Goal: Task Accomplishment & Management: Manage account settings

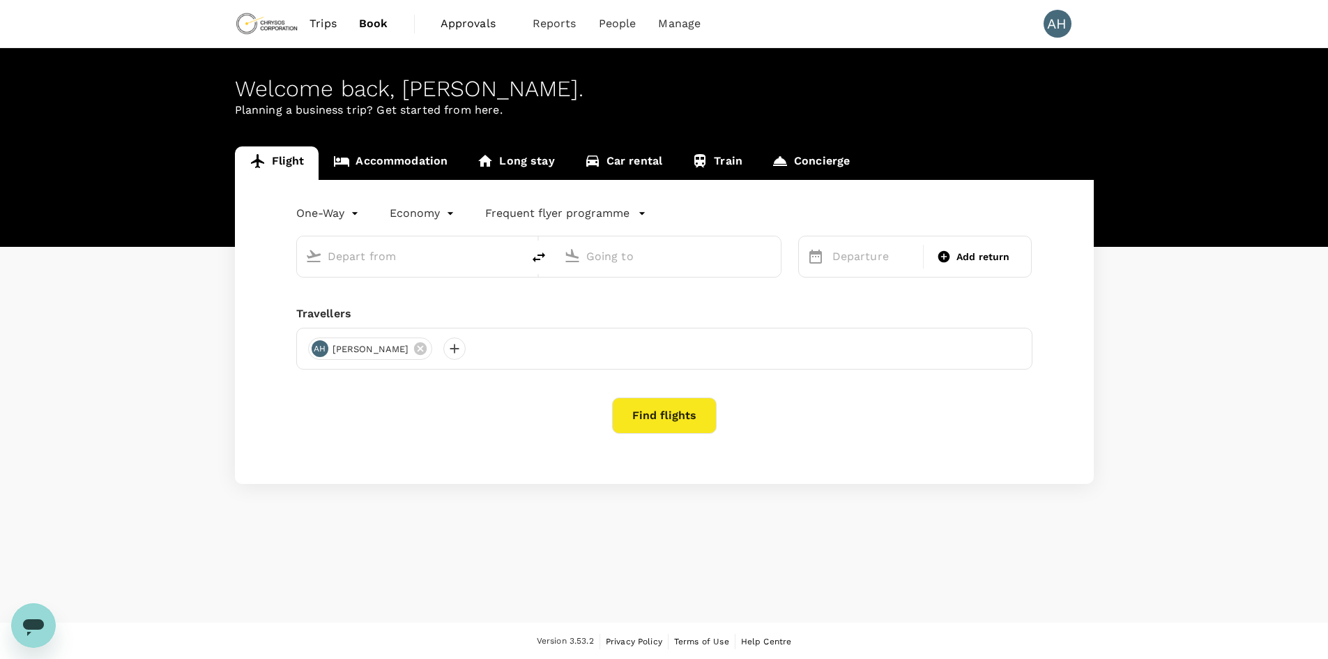
click at [475, 23] on span "Approvals" at bounding box center [476, 23] width 70 height 17
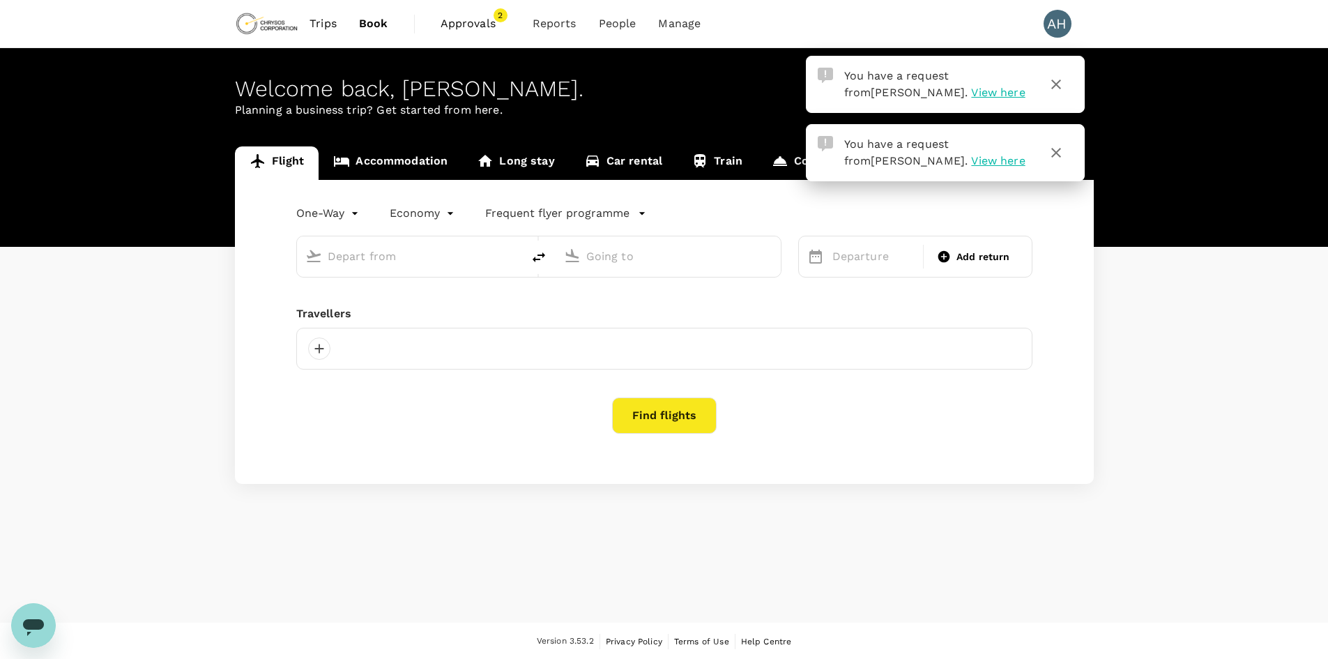
type input "Adelaide (ADL)"
type input "Abidjan, Cote D'ivoire (any)"
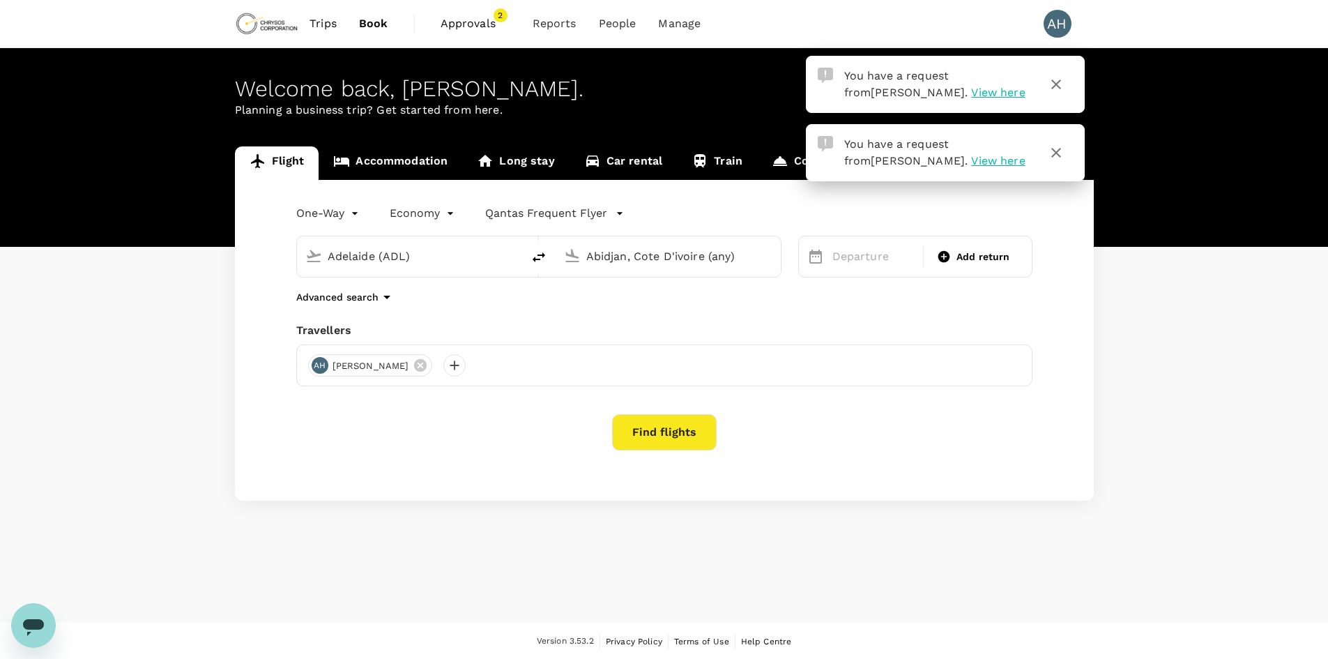
click at [468, 24] on span "Approvals" at bounding box center [476, 23] width 70 height 17
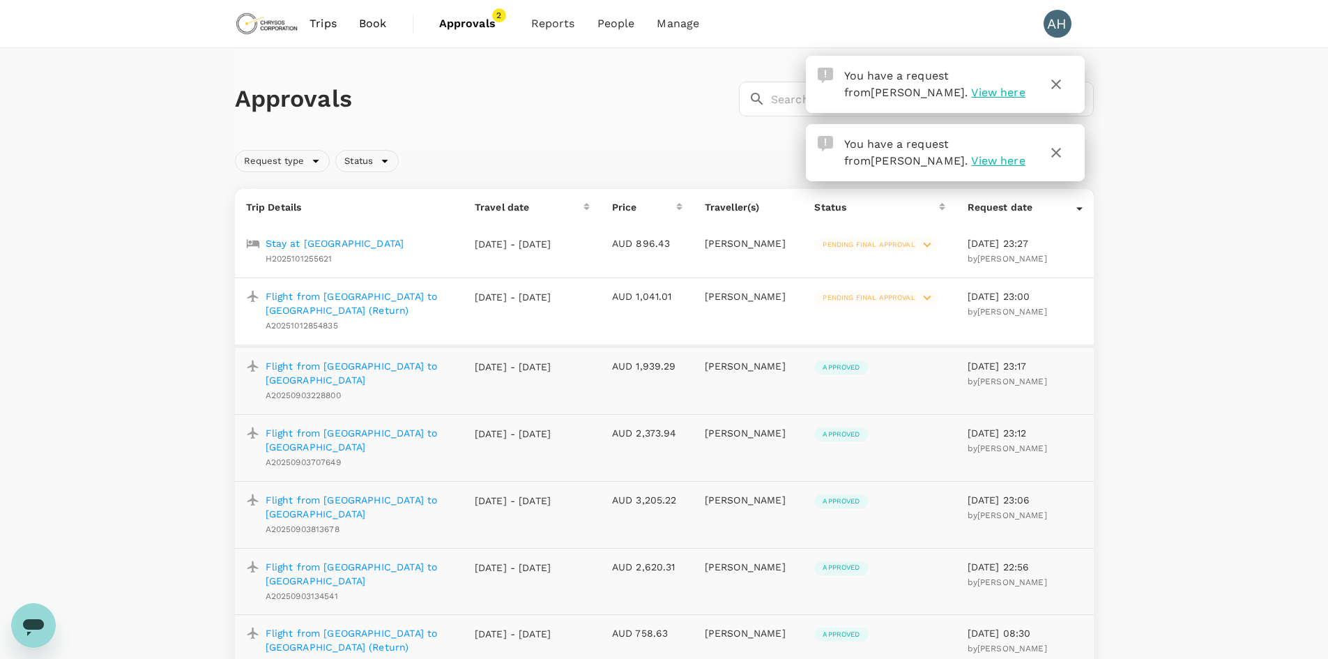
click at [924, 300] on icon at bounding box center [926, 297] width 15 height 15
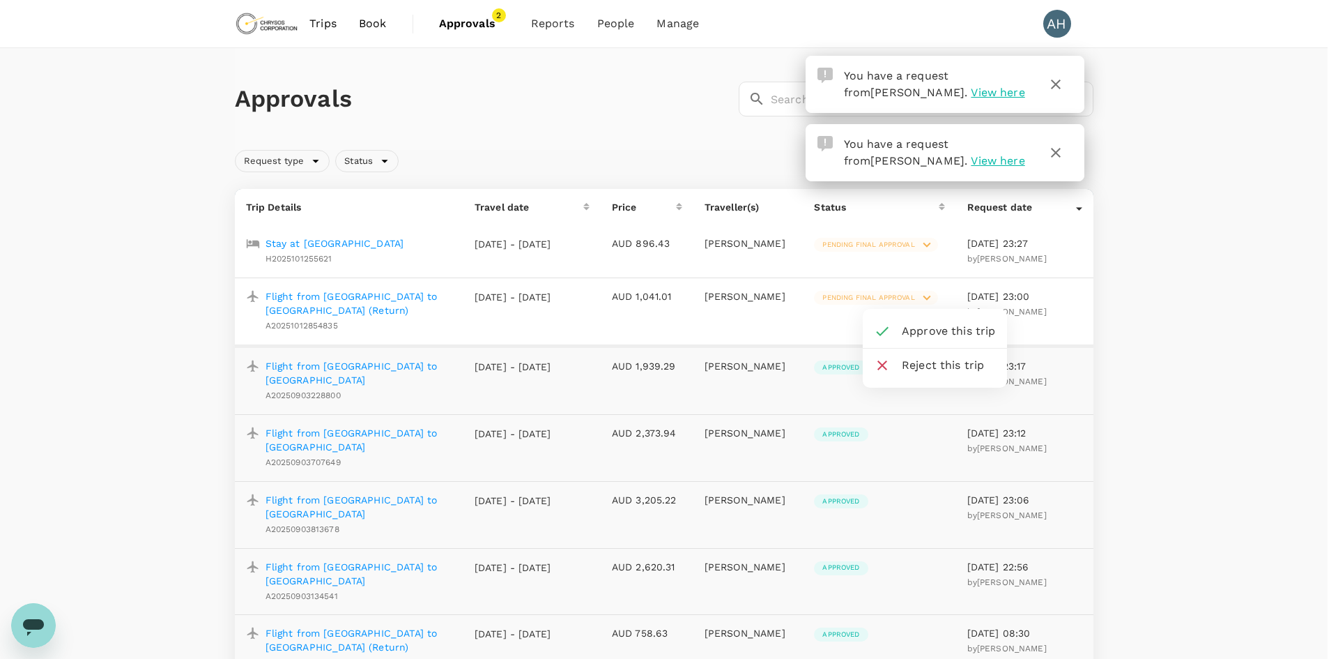
click at [924, 333] on span "Approve this trip" at bounding box center [949, 331] width 94 height 17
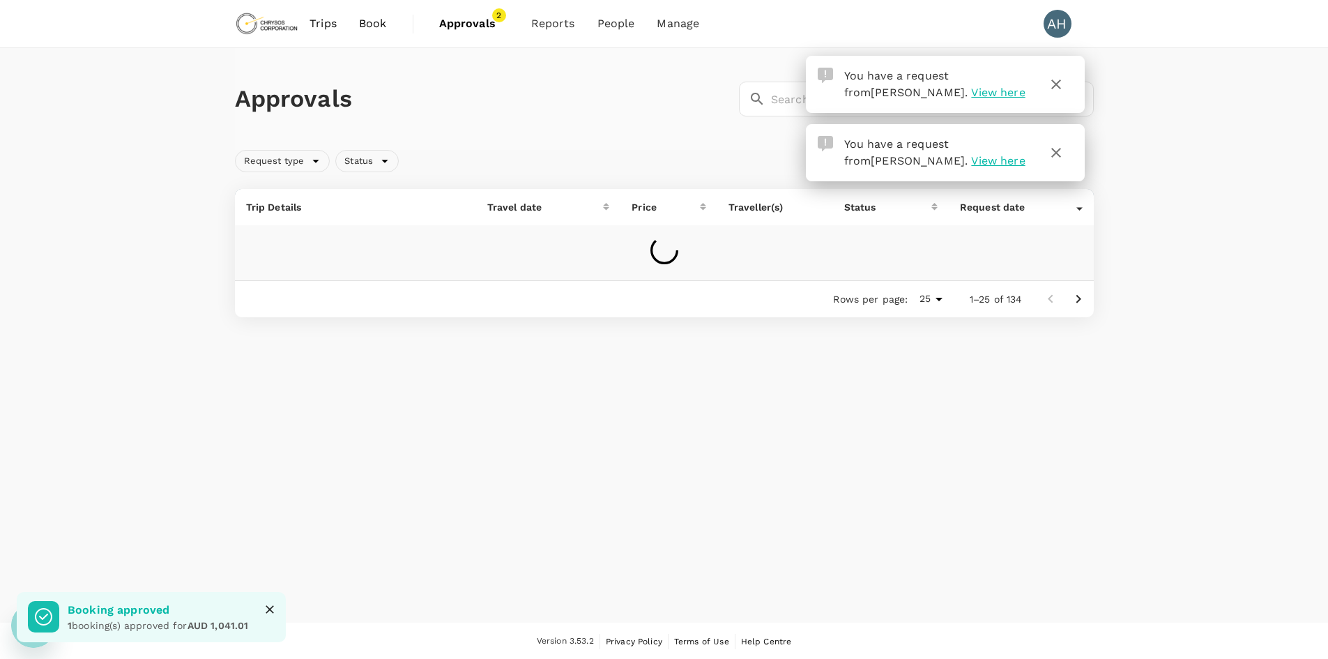
click at [1056, 82] on icon "button" at bounding box center [1056, 84] width 17 height 17
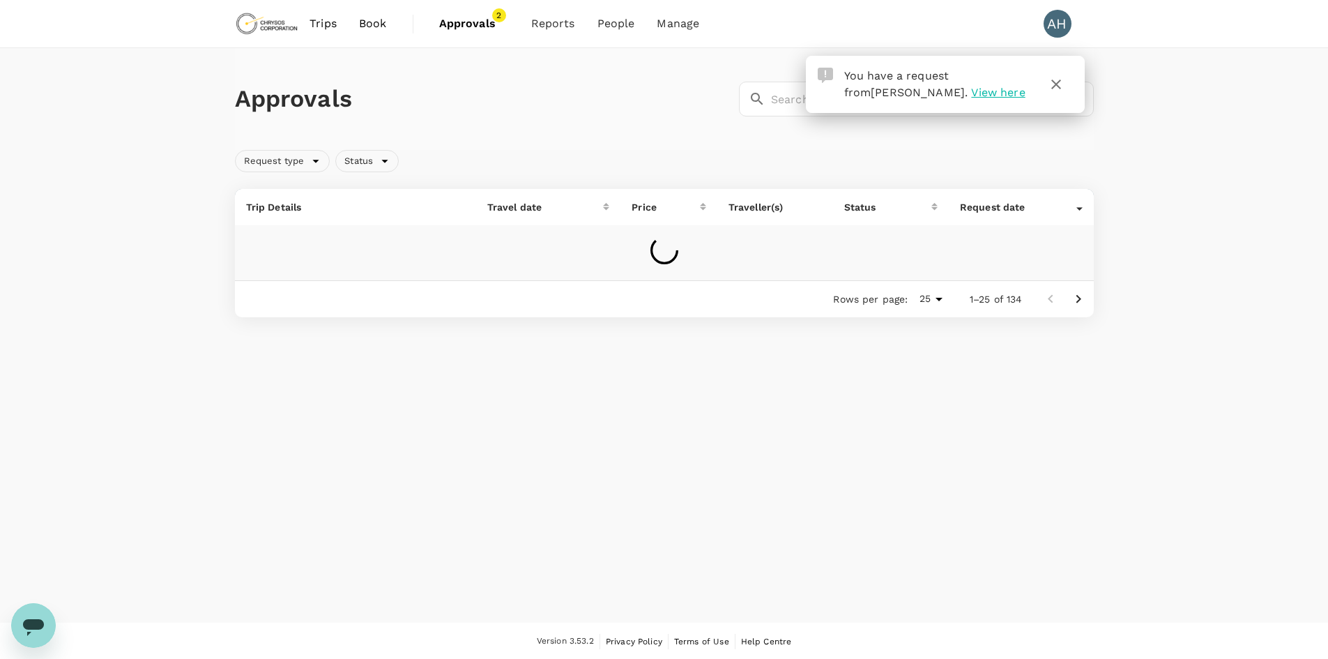
click at [1055, 87] on icon "button" at bounding box center [1056, 84] width 17 height 17
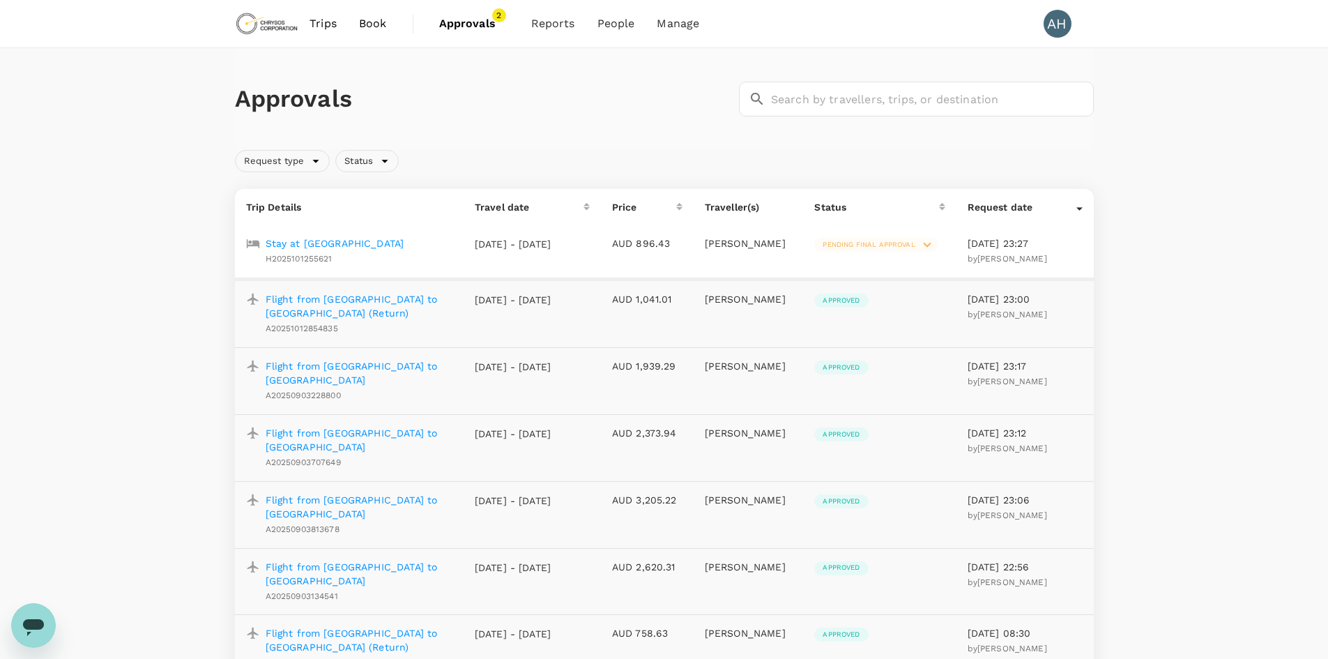
click at [892, 242] on span "Pending final approval" at bounding box center [868, 245] width 109 height 10
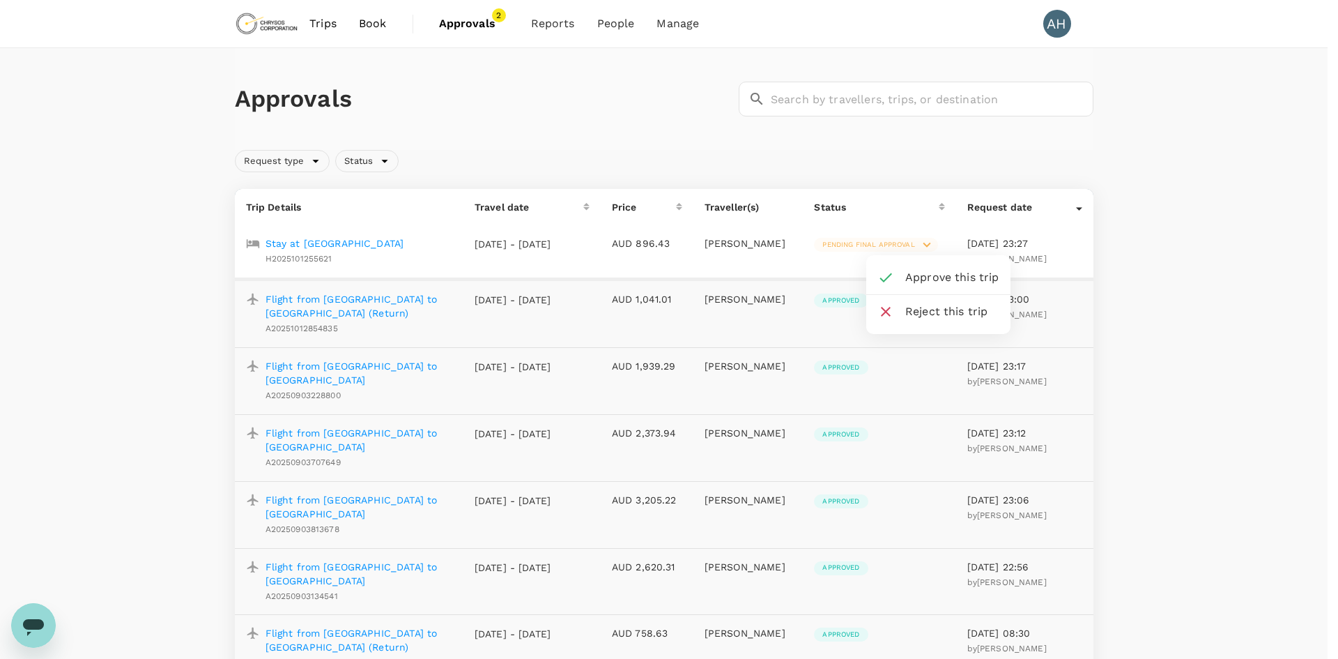
click at [952, 275] on span "Approve this trip" at bounding box center [953, 277] width 94 height 17
